Goal: Communication & Community: Answer question/provide support

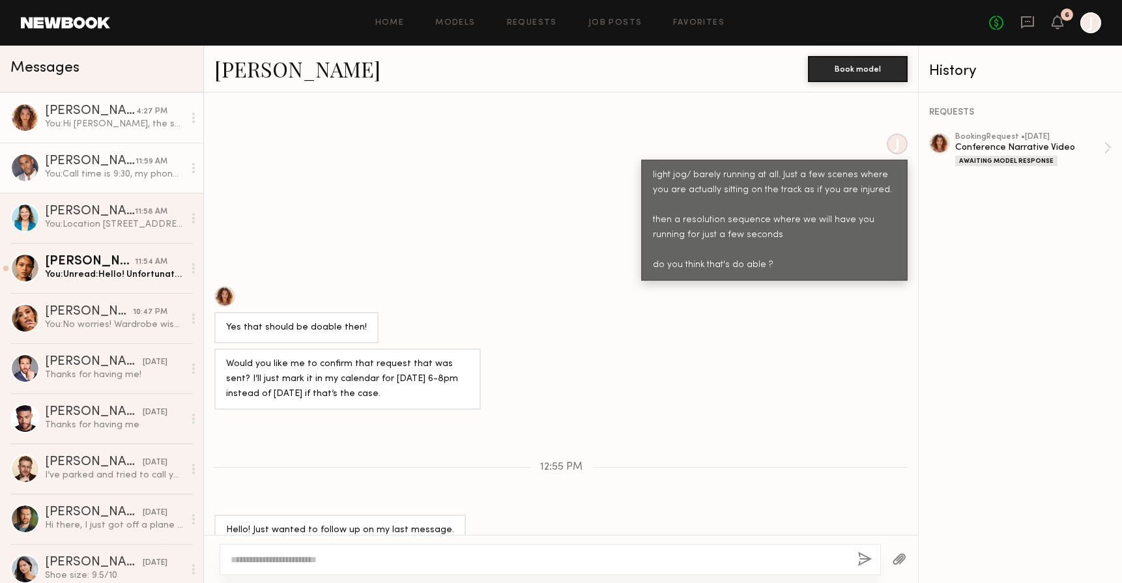
click at [116, 162] on div "[PERSON_NAME]" at bounding box center [90, 161] width 91 height 13
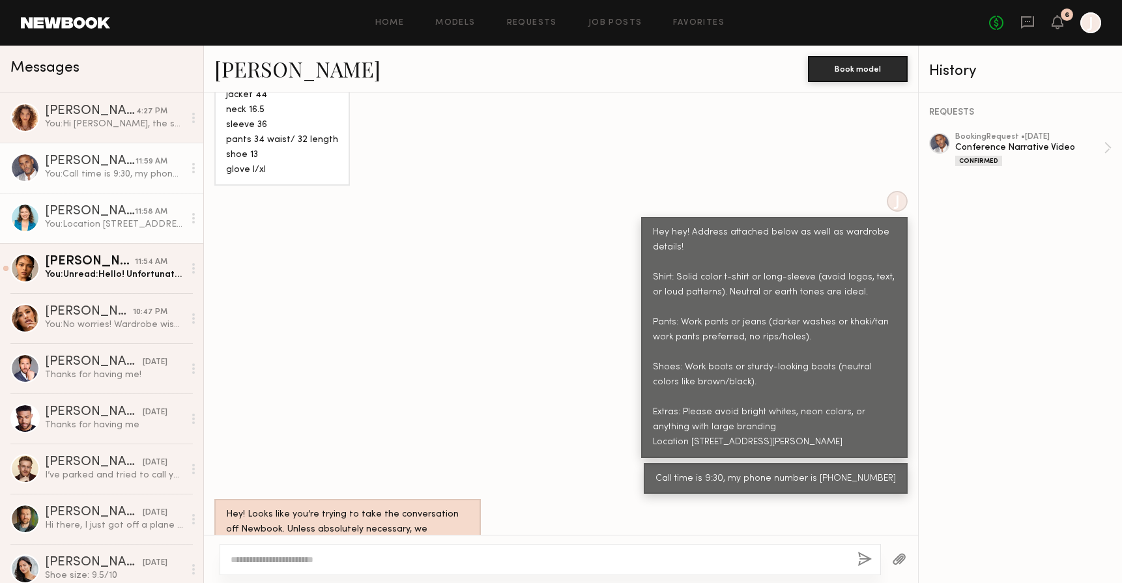
click at [85, 205] on link "[PERSON_NAME] 11:58 AM You: Location [STREET_ADDRESS][PERSON_NAME]" at bounding box center [101, 218] width 203 height 50
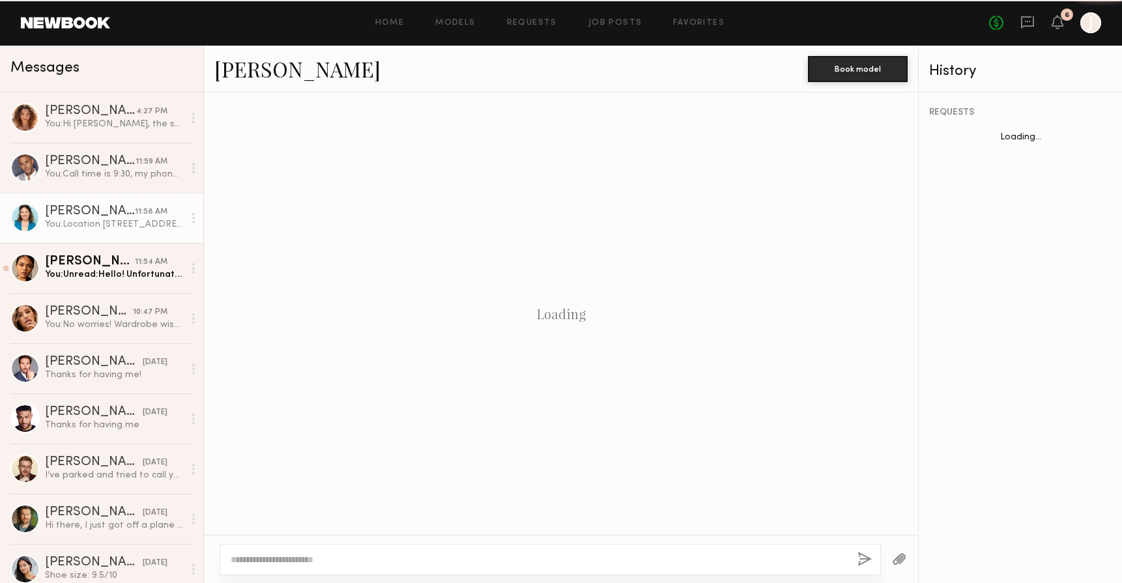
scroll to position [387, 0]
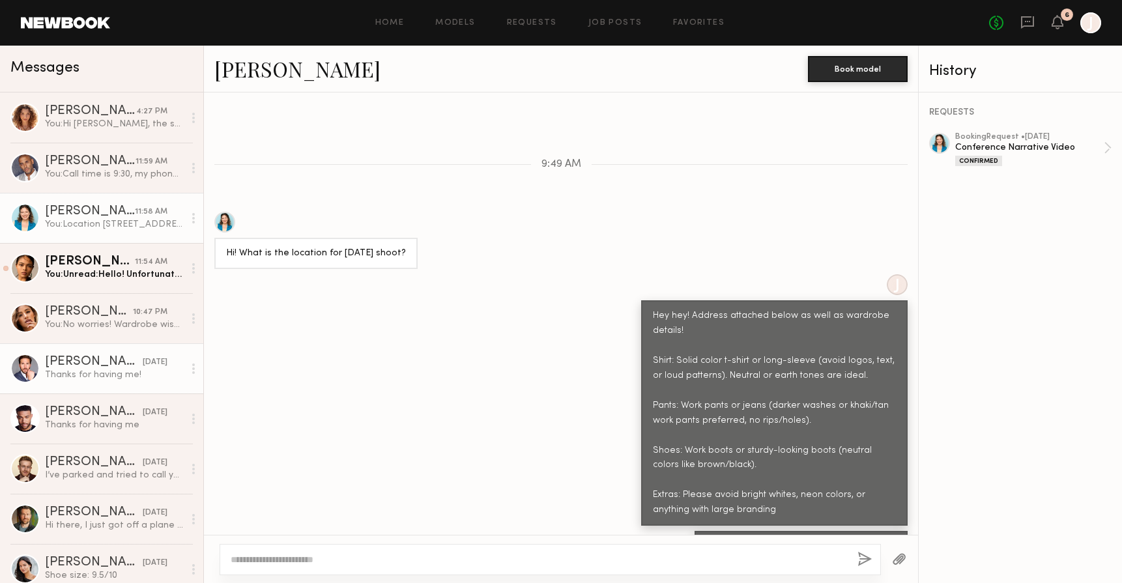
click at [89, 345] on link "[PERSON_NAME] [DATE] Thanks for having me!" at bounding box center [101, 368] width 203 height 50
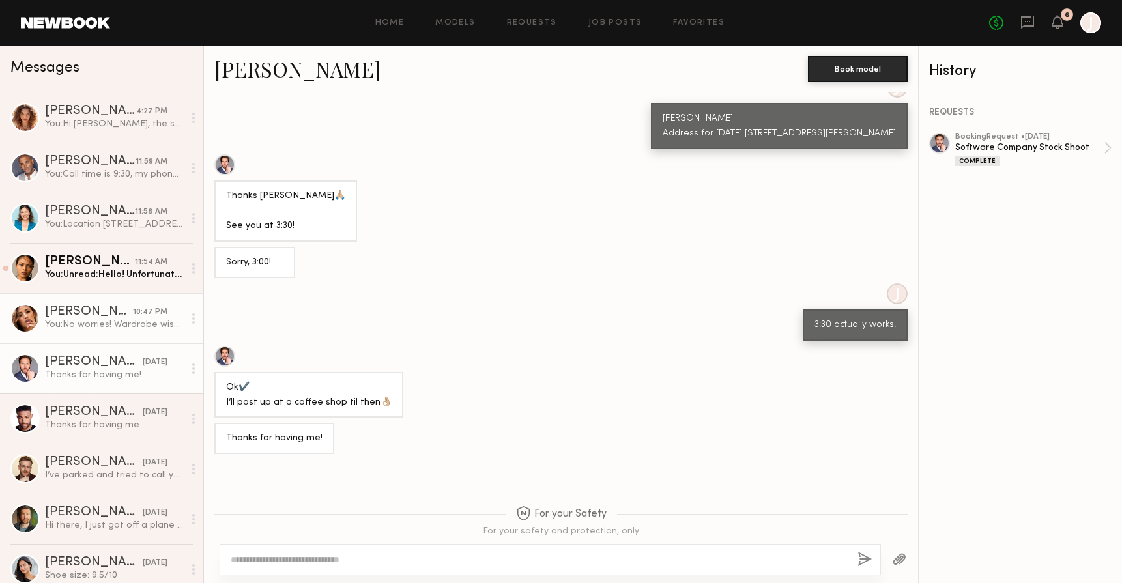
click at [90, 327] on div "You: No worries! Wardrobe wise what options do you have for athletic wear? Feel…" at bounding box center [114, 324] width 139 height 12
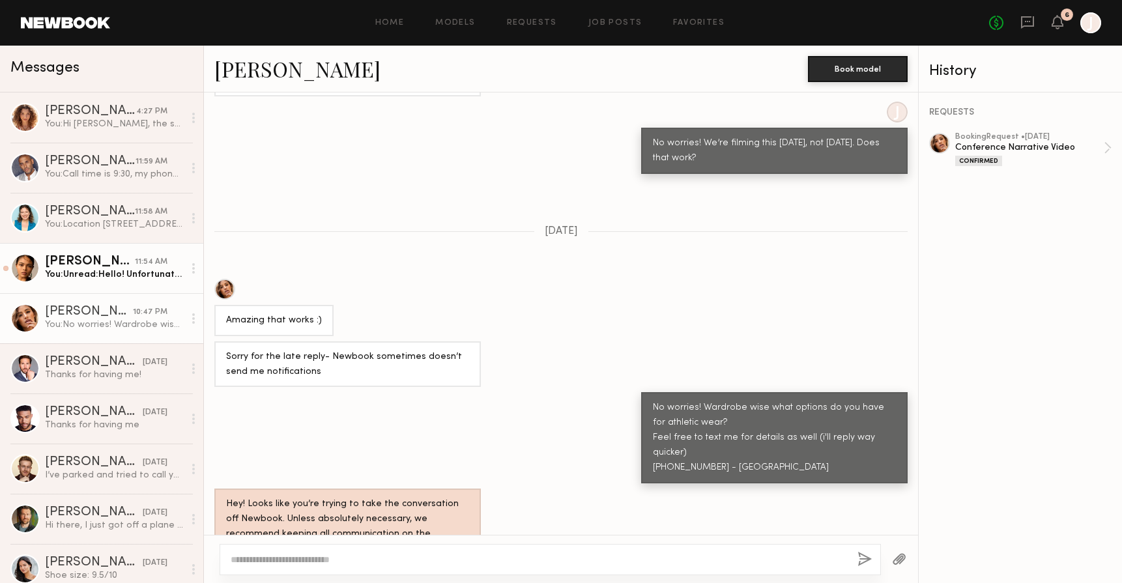
click at [133, 276] on div "You: Unread: Hello! Unfortunately our offer is our max budget for this role." at bounding box center [114, 274] width 139 height 12
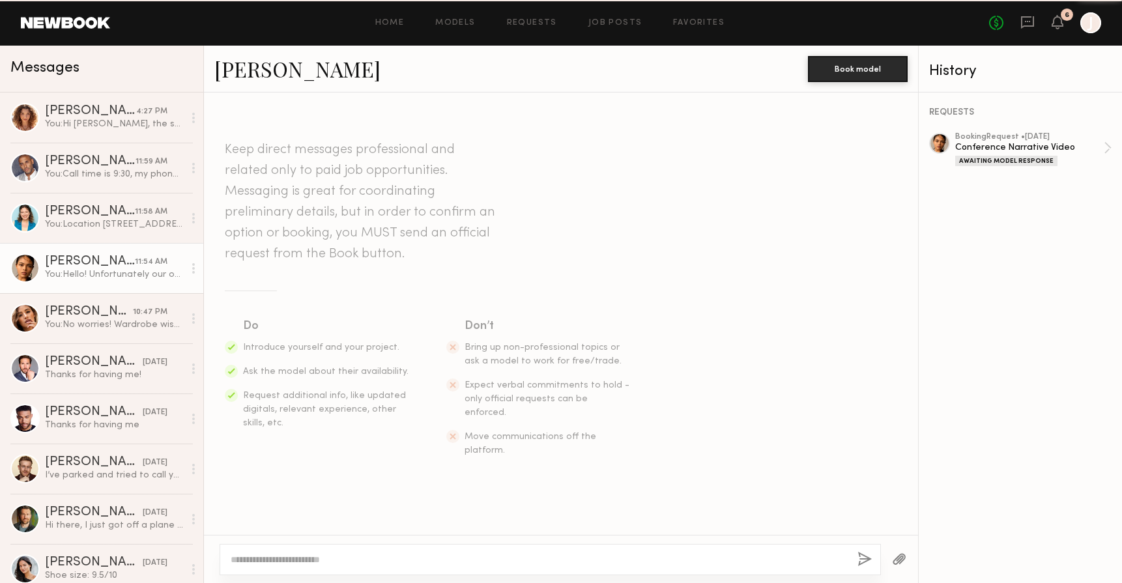
scroll to position [937, 0]
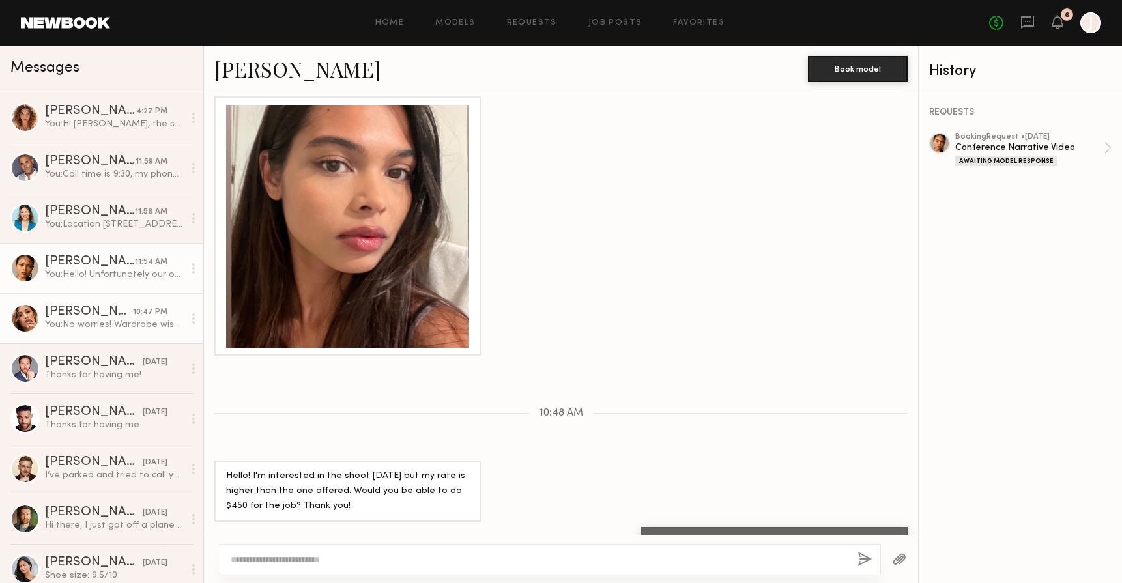
click at [106, 313] on div "[PERSON_NAME]" at bounding box center [89, 311] width 88 height 13
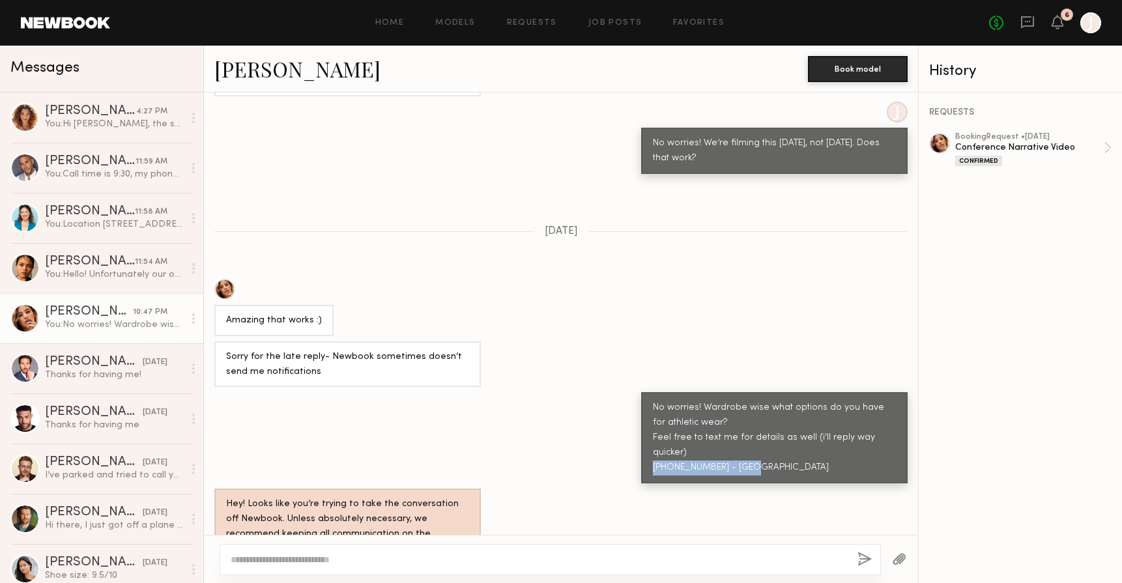
drag, startPoint x: 653, startPoint y: 427, endPoint x: 756, endPoint y: 442, distance: 104.5
click at [756, 442] on div "No worries! Wardrobe wise what options do you have for athletic wear? Feel free…" at bounding box center [774, 437] width 266 height 91
click at [739, 410] on div "No worries! Wardrobe wise what options do you have for athletic wear? Feel free…" at bounding box center [774, 438] width 243 height 75
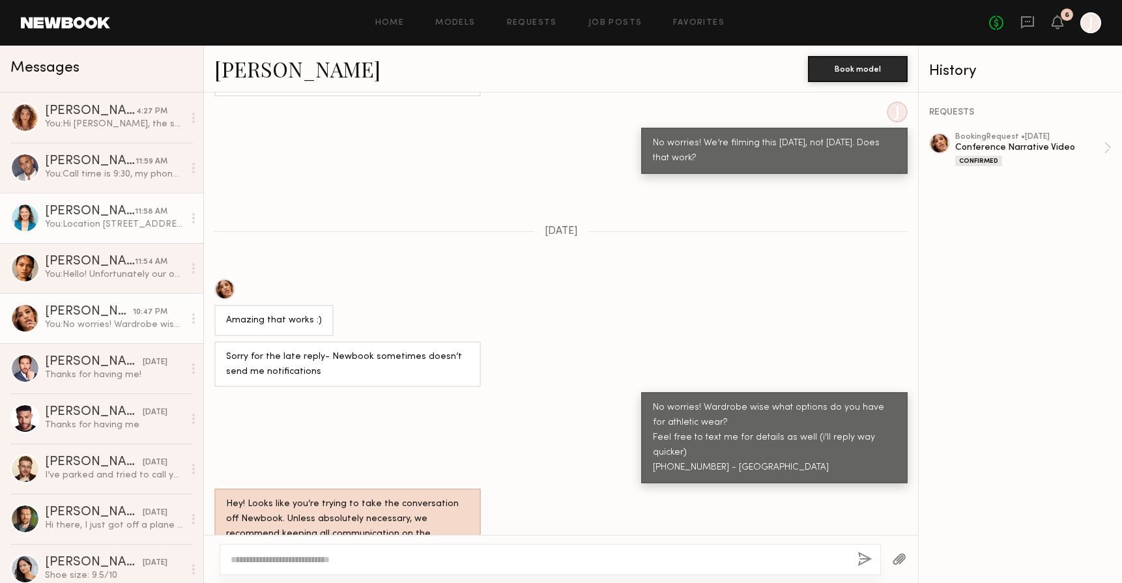
drag, startPoint x: 719, startPoint y: 420, endPoint x: 37, endPoint y: 199, distance: 717.0
click at [37, 199] on link "[PERSON_NAME] 11:58 AM You: Location [STREET_ADDRESS][PERSON_NAME]" at bounding box center [101, 218] width 203 height 50
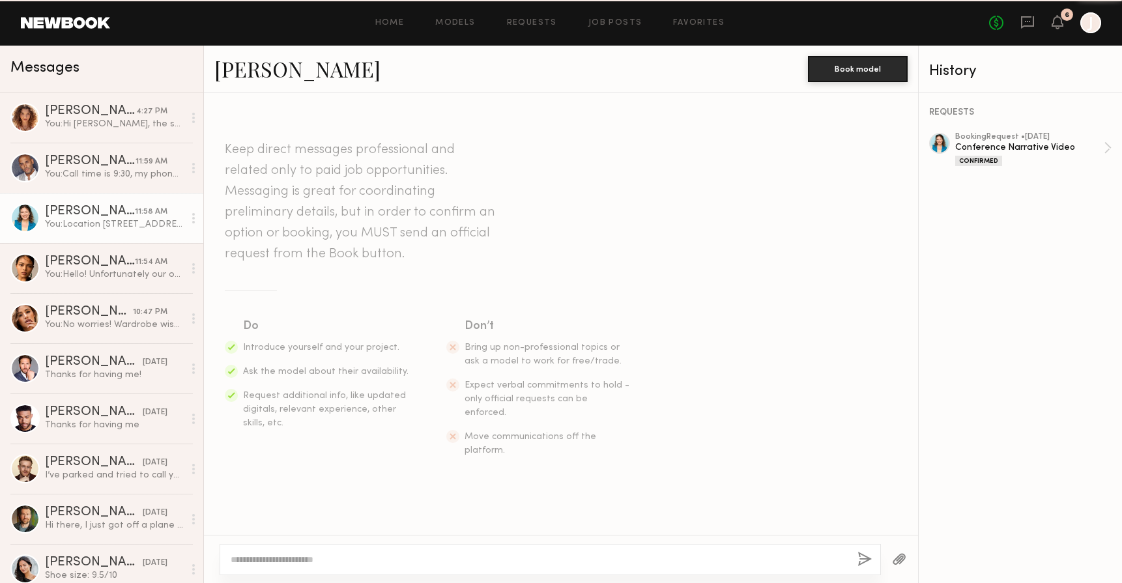
scroll to position [387, 0]
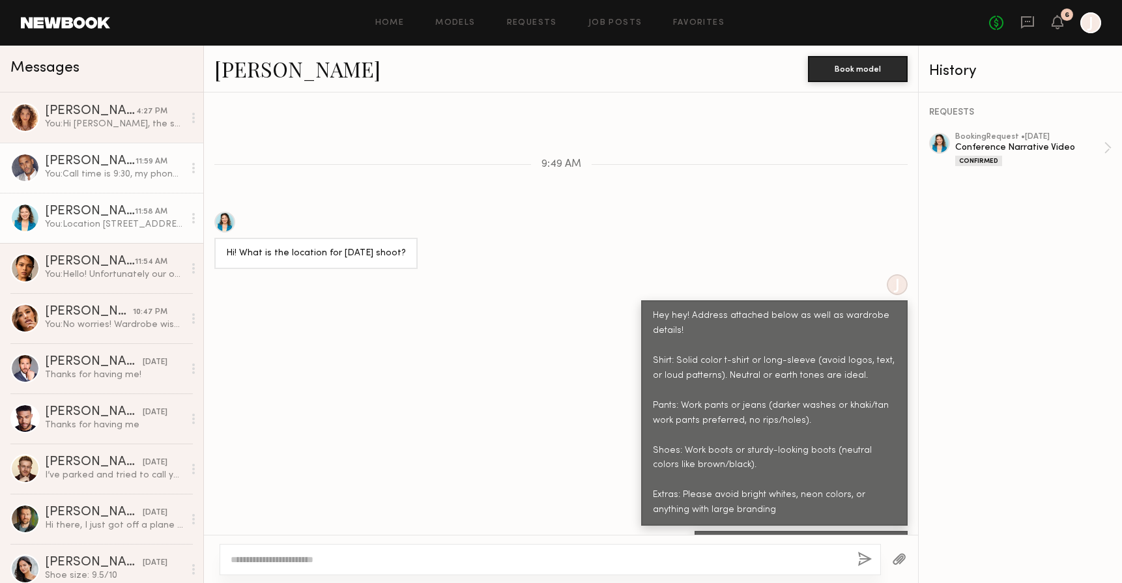
click at [76, 162] on div "[PERSON_NAME]" at bounding box center [90, 161] width 91 height 13
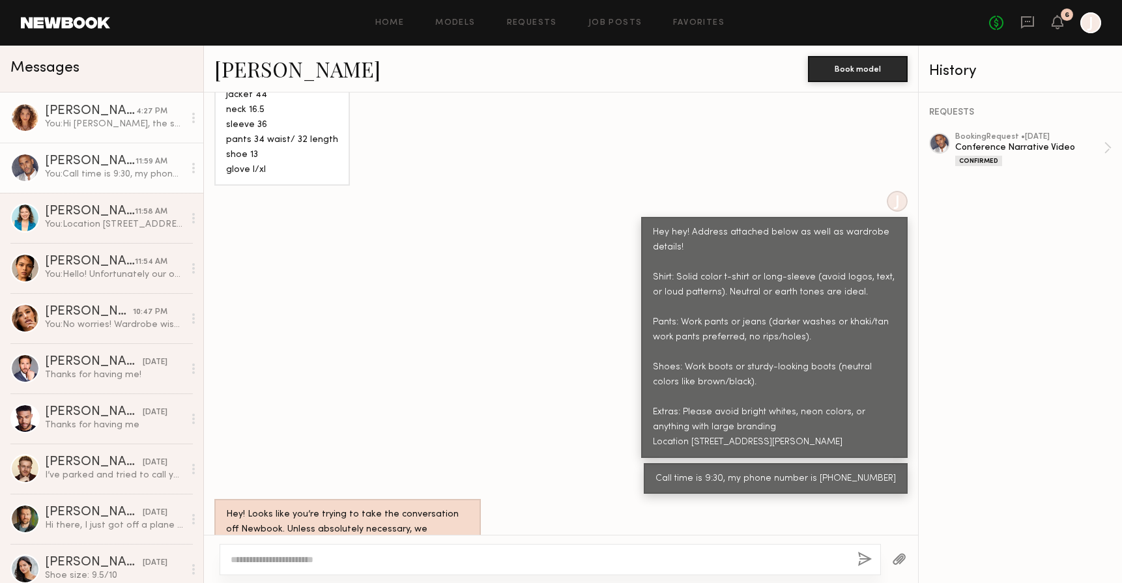
click at [91, 96] on link "[PERSON_NAME] 4:27 PM You: Hi [PERSON_NAME], the shot requirements have changed…" at bounding box center [101, 117] width 203 height 50
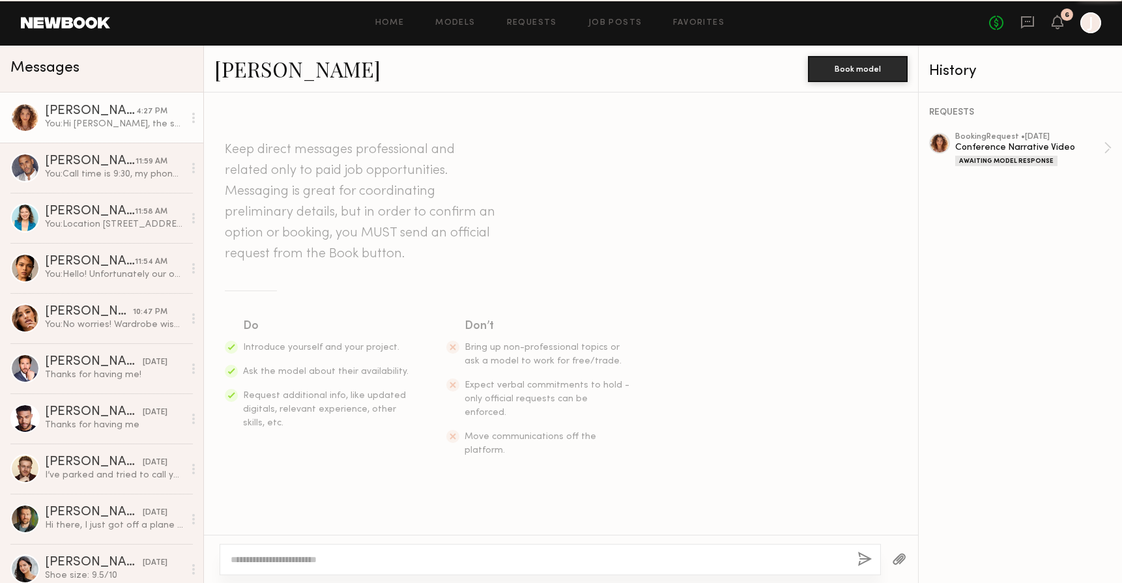
scroll to position [934, 0]
